Goal: Task Accomplishment & Management: Complete application form

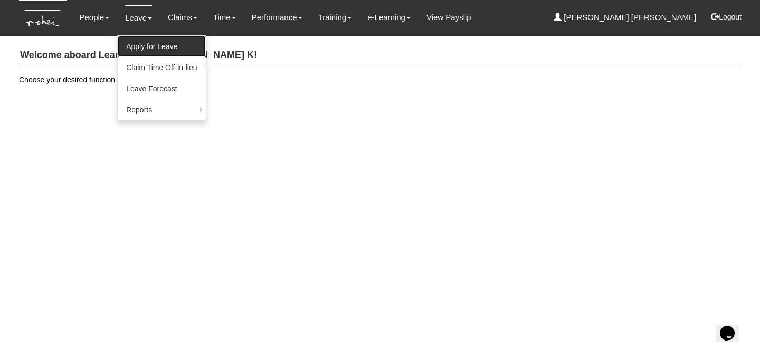
click at [144, 44] on link "Apply for Leave" at bounding box center [162, 46] width 88 height 21
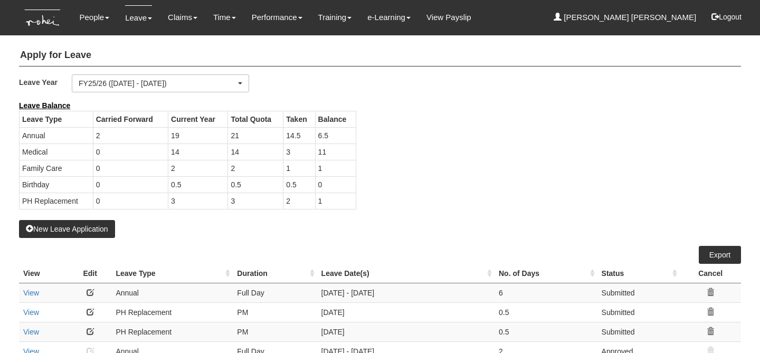
select select "50"
click at [78, 236] on button "New Leave Application" at bounding box center [67, 229] width 96 height 18
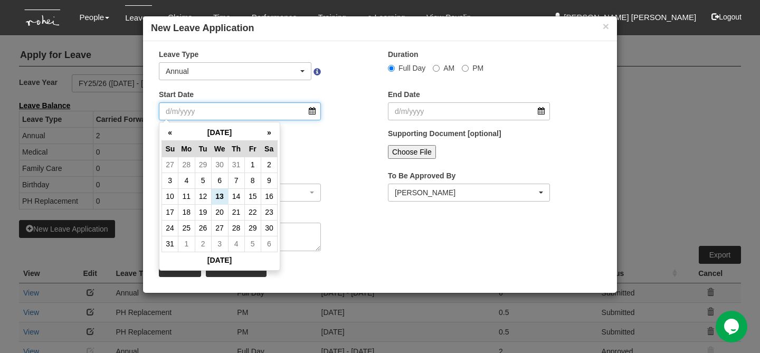
click at [315, 108] on input "Start Date" at bounding box center [240, 111] width 162 height 18
click at [269, 133] on th "»" at bounding box center [269, 133] width 16 height 16
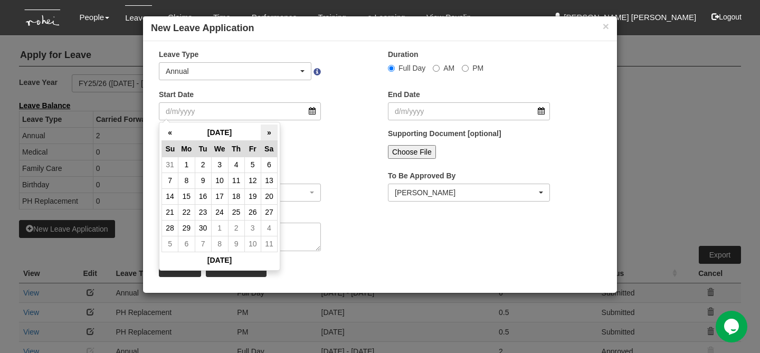
click at [269, 133] on th "»" at bounding box center [269, 133] width 16 height 16
click at [190, 180] on td "6" at bounding box center [186, 181] width 16 height 16
type input "6/10/2025"
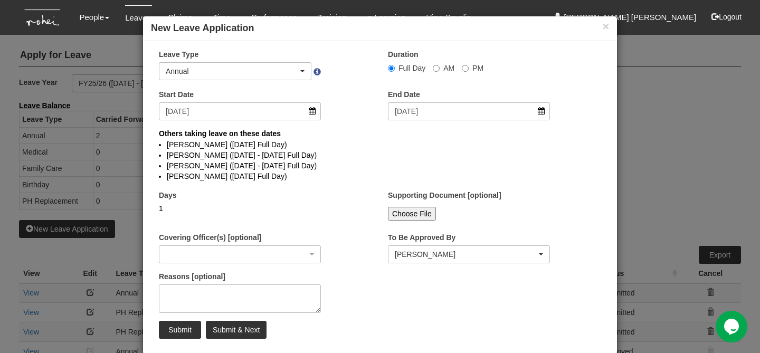
select select
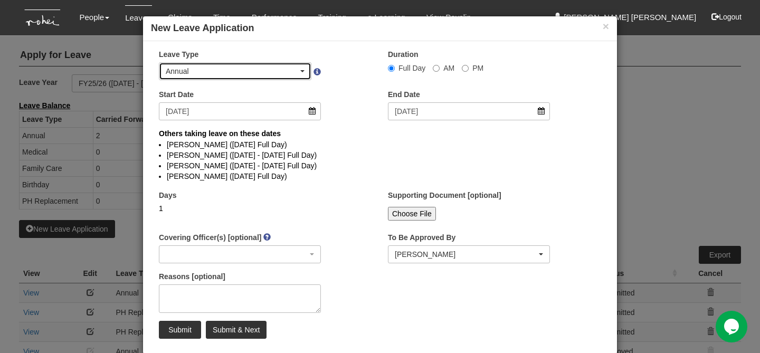
click at [302, 67] on div "Annual" at bounding box center [235, 71] width 139 height 11
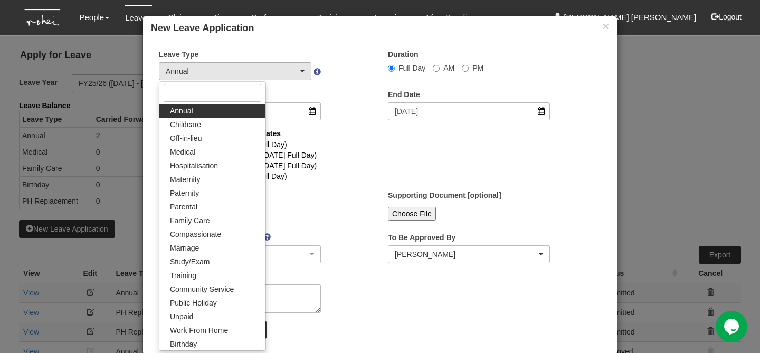
click at [314, 232] on div "Covering Officer(s) [optional] _Bhel Test Account _Staff Gracie Aaron Chow Abel…" at bounding box center [240, 247] width 178 height 31
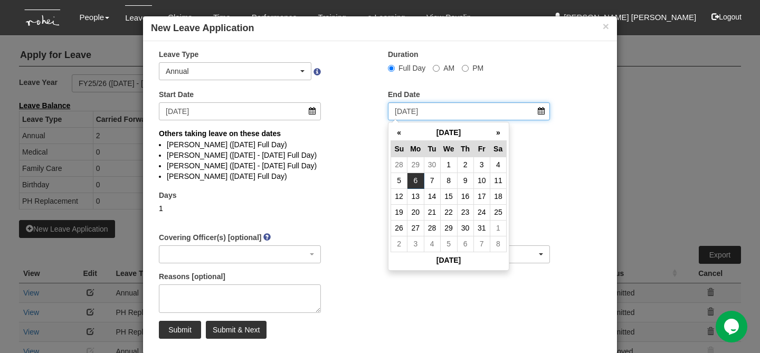
click at [538, 114] on input "6/10/2025" at bounding box center [469, 111] width 162 height 18
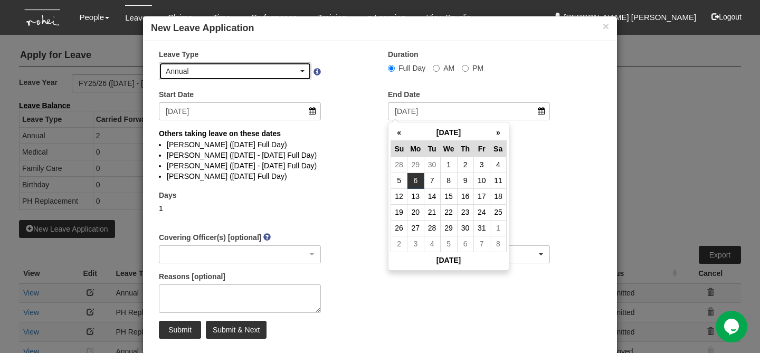
click at [300, 68] on div "Annual" at bounding box center [235, 71] width 139 height 11
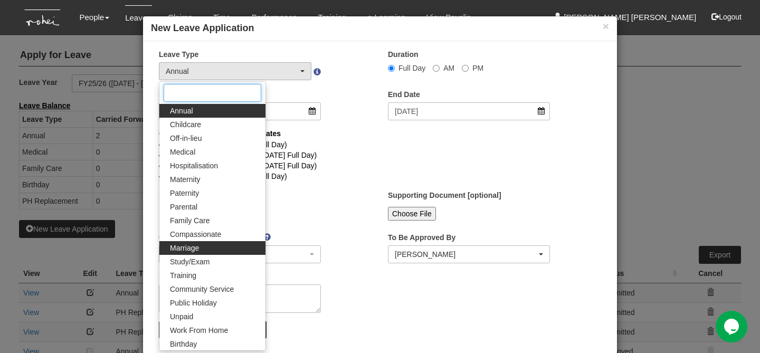
scroll to position [82, 0]
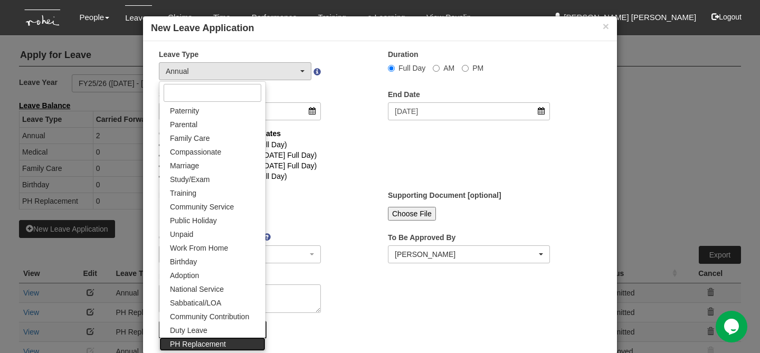
click at [200, 348] on span "PH Replacement" at bounding box center [198, 344] width 56 height 11
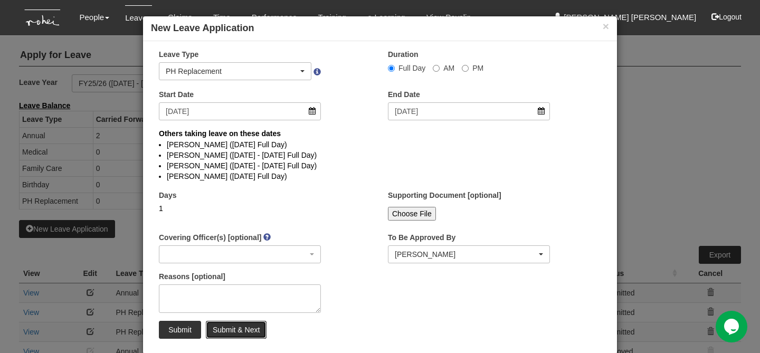
click at [247, 326] on input "Submit & Next" at bounding box center [236, 330] width 61 height 18
select select "1"
select select
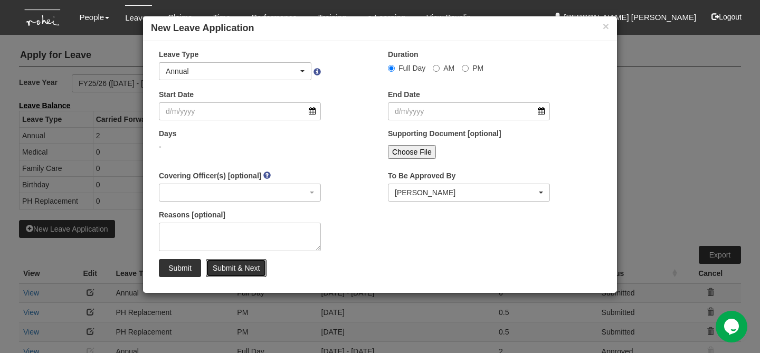
select select "50"
click at [310, 110] on input "Start Date" at bounding box center [240, 111] width 162 height 18
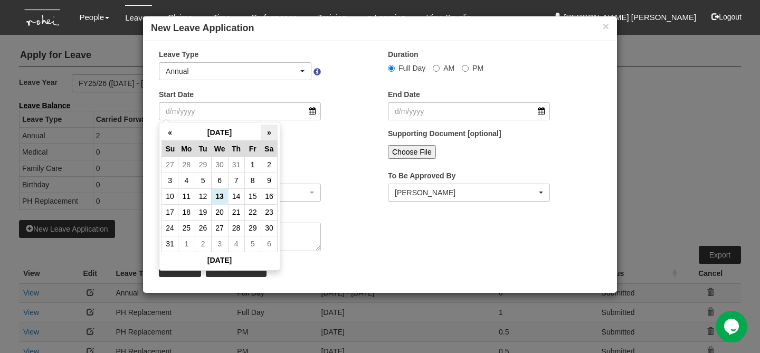
click at [267, 131] on th "»" at bounding box center [269, 133] width 16 height 16
click at [266, 127] on th "»" at bounding box center [269, 133] width 16 height 16
click at [204, 183] on td "7" at bounding box center [203, 181] width 16 height 16
type input "7/10/2025"
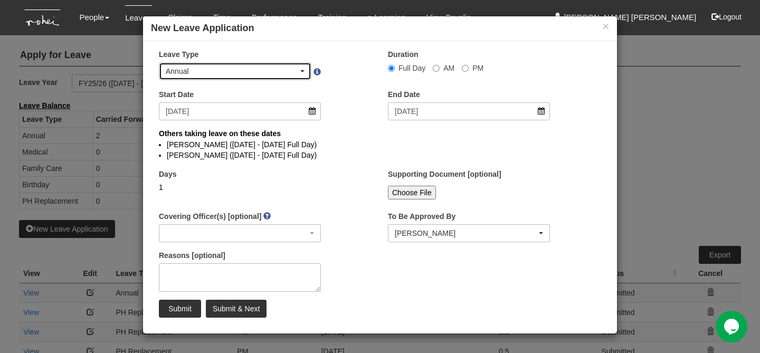
click at [306, 70] on div "Annual" at bounding box center [235, 71] width 152 height 17
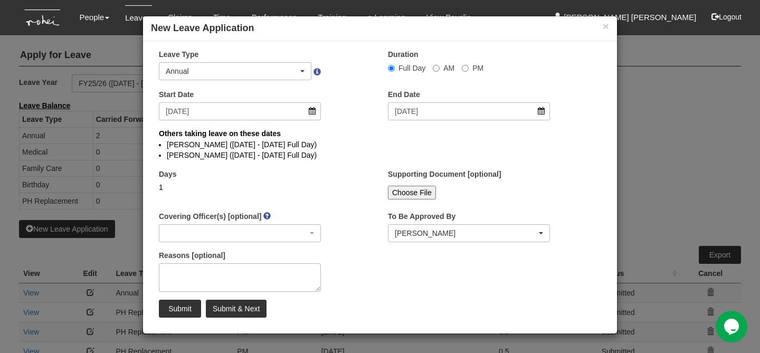
scroll to position [0, 0]
select select
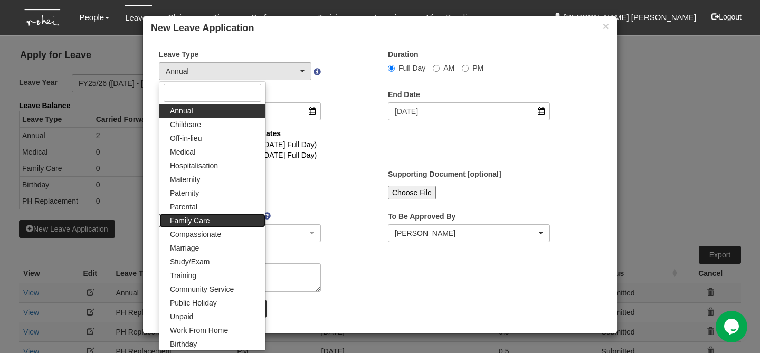
click at [225, 219] on link "Family Care" at bounding box center [212, 221] width 106 height 14
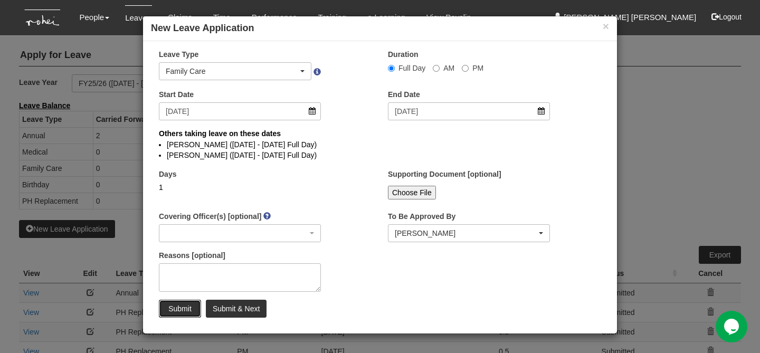
click at [185, 309] on input "Submit" at bounding box center [180, 309] width 42 height 18
select select "1"
select select
select select "50"
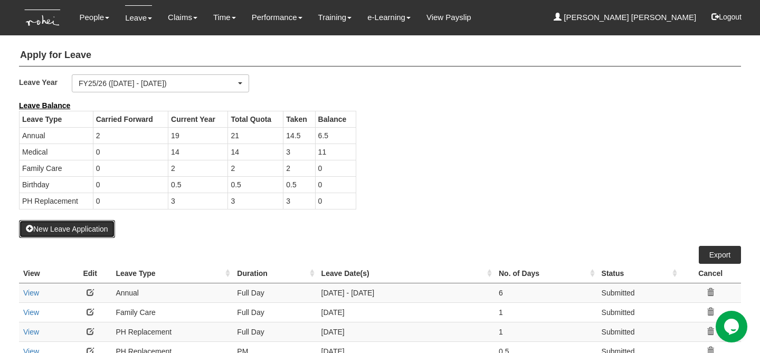
click at [92, 231] on button "New Leave Application" at bounding box center [67, 229] width 96 height 18
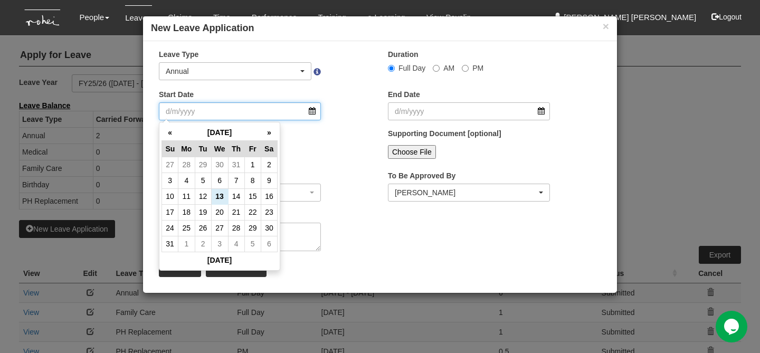
click at [313, 112] on input "Start Date" at bounding box center [240, 111] width 162 height 18
click at [271, 128] on th "»" at bounding box center [269, 133] width 16 height 16
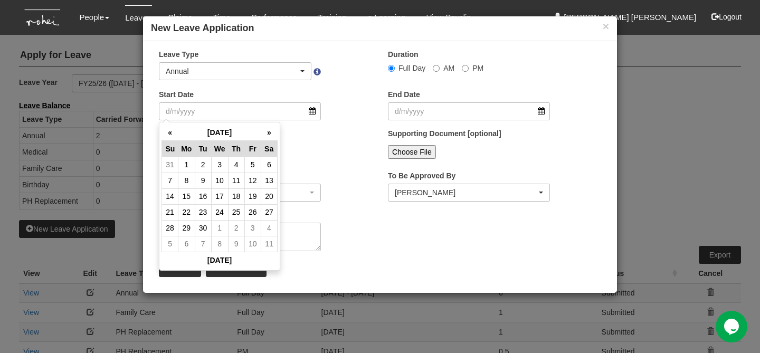
click at [271, 128] on th "»" at bounding box center [269, 133] width 16 height 16
click at [223, 184] on td "8" at bounding box center [219, 181] width 17 height 16
type input "8/10/2025"
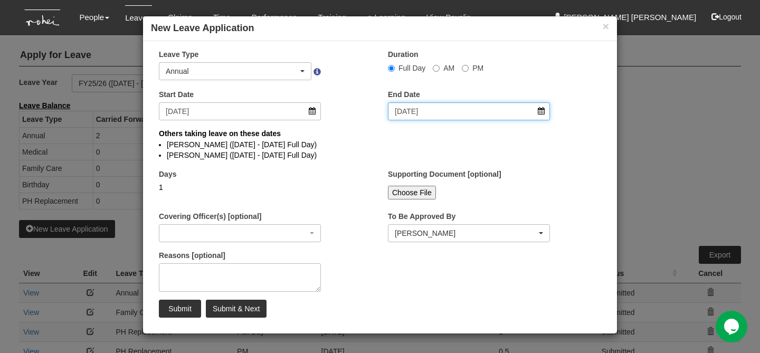
click at [542, 116] on input "8/10/2025" at bounding box center [469, 111] width 162 height 18
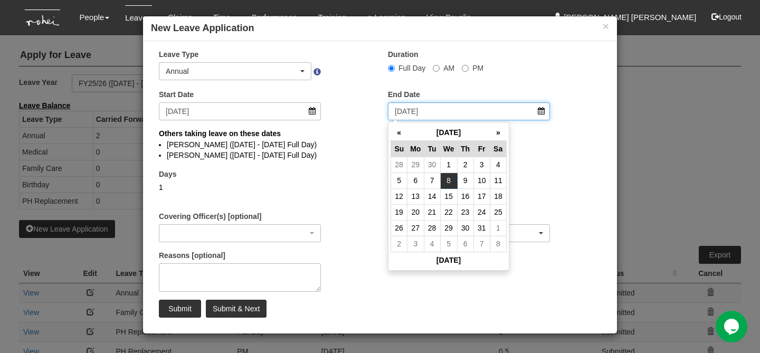
select select
click at [471, 180] on td "9" at bounding box center [465, 181] width 16 height 16
type input "9/10/2025"
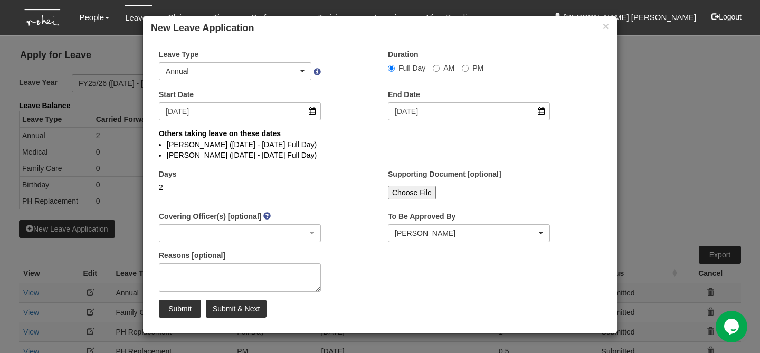
select select
click at [185, 310] on input "Submit" at bounding box center [180, 309] width 42 height 18
select select
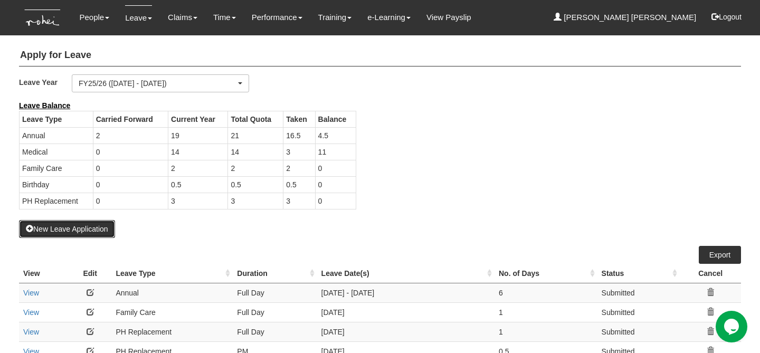
select select "50"
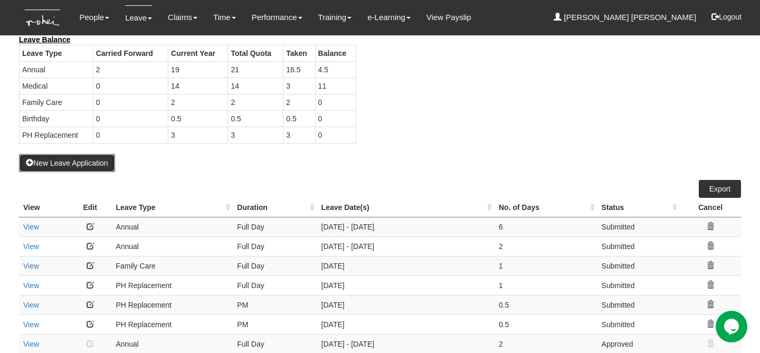
scroll to position [65, 0]
click at [450, 96] on div "Leave Balance Leave Type Carried Forward Current Year Total Quota Taken Balance…" at bounding box center [372, 95] width 722 height 120
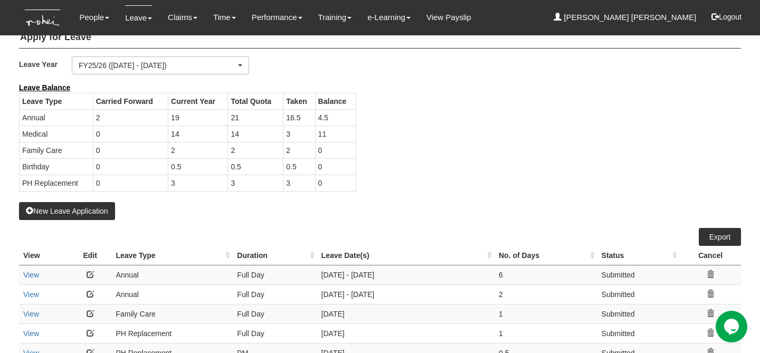
scroll to position [12, 0]
